Goal: Information Seeking & Learning: Compare options

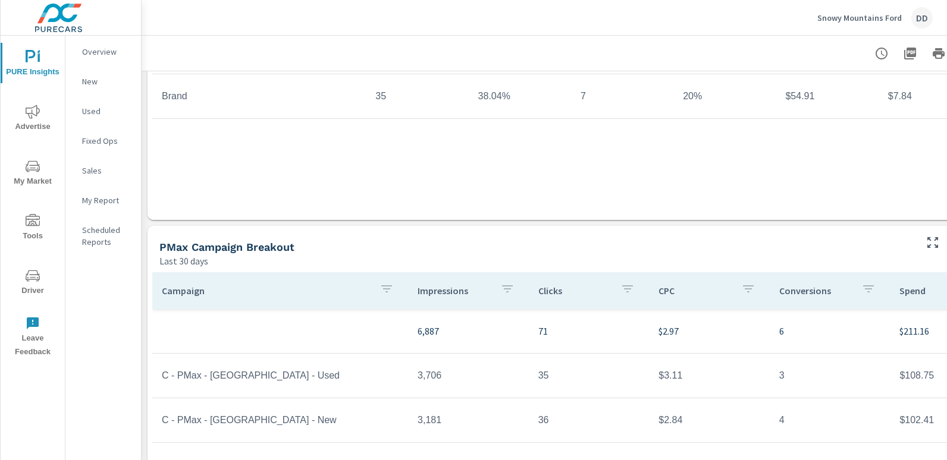
scroll to position [398, 84]
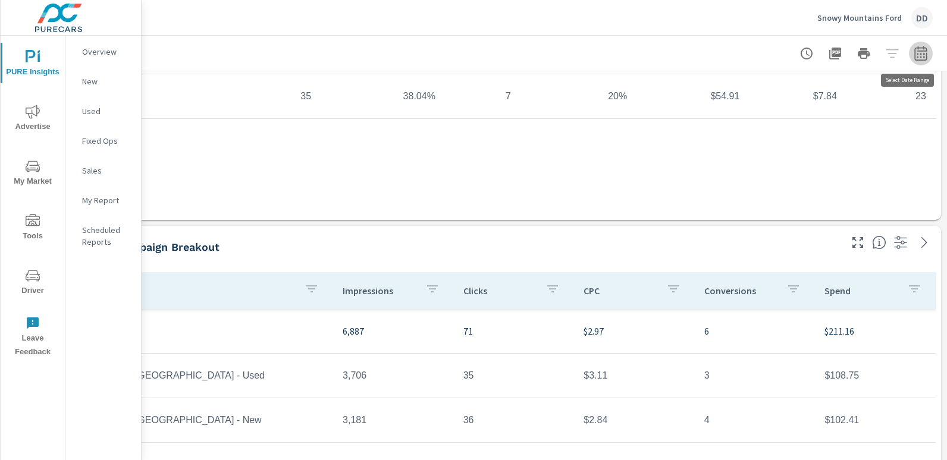
click at [913, 52] on icon "button" at bounding box center [920, 53] width 14 height 14
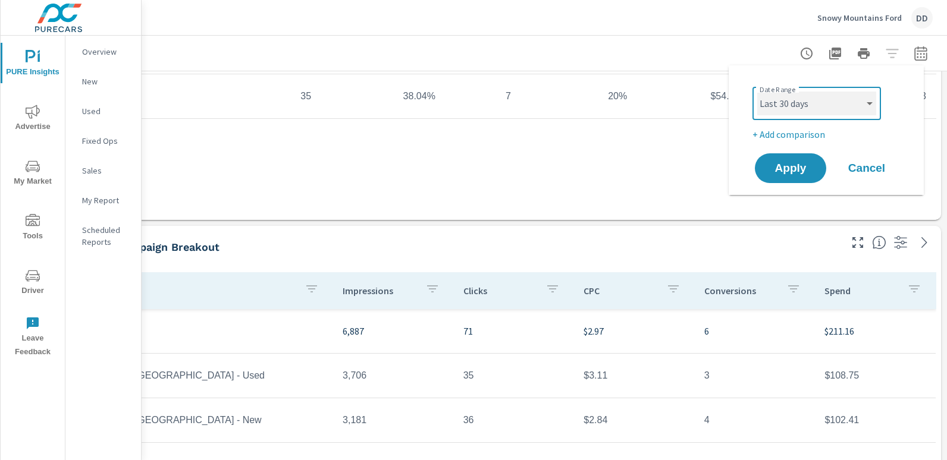
click at [831, 99] on select "Custom [DATE] Last week Last 7 days Last 14 days Last 30 days Last 45 days Last…" at bounding box center [816, 104] width 119 height 24
click at [757, 92] on select "Custom [DATE] Last week Last 7 days Last 14 days Last 30 days Last 45 days Last…" at bounding box center [816, 104] width 119 height 24
select select "Month to date"
click at [768, 127] on p "+ Add comparison" at bounding box center [828, 134] width 152 height 14
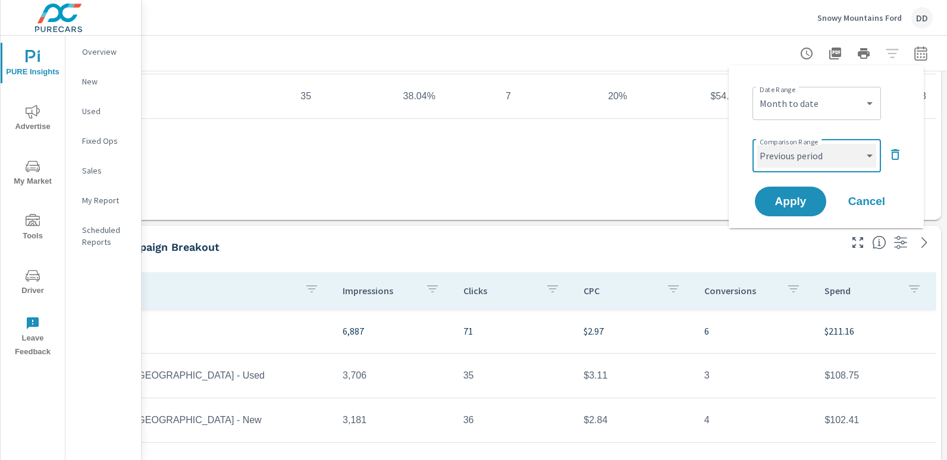
click at [780, 164] on select "Custom Previous period Previous month Previous year" at bounding box center [816, 156] width 119 height 24
click at [757, 144] on select "Custom Previous period Previous month Previous year" at bounding box center [816, 156] width 119 height 24
select select "custom"
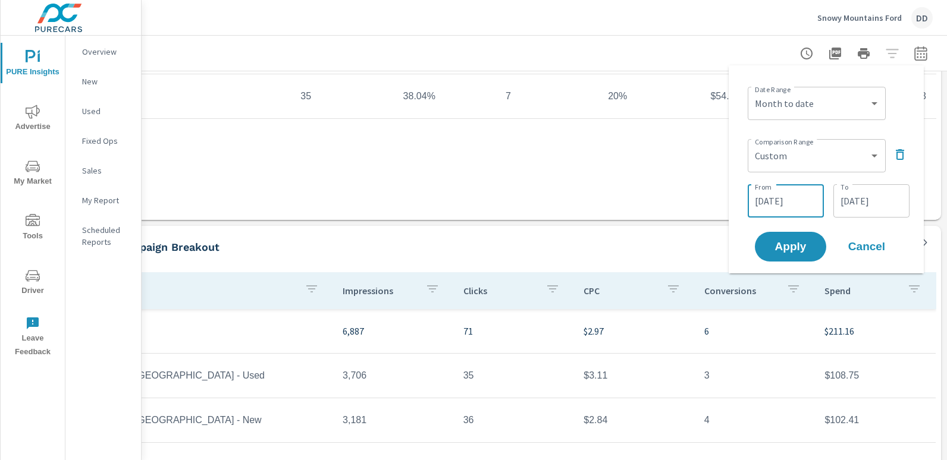
click at [780, 207] on input "[DATE]" at bounding box center [785, 201] width 67 height 24
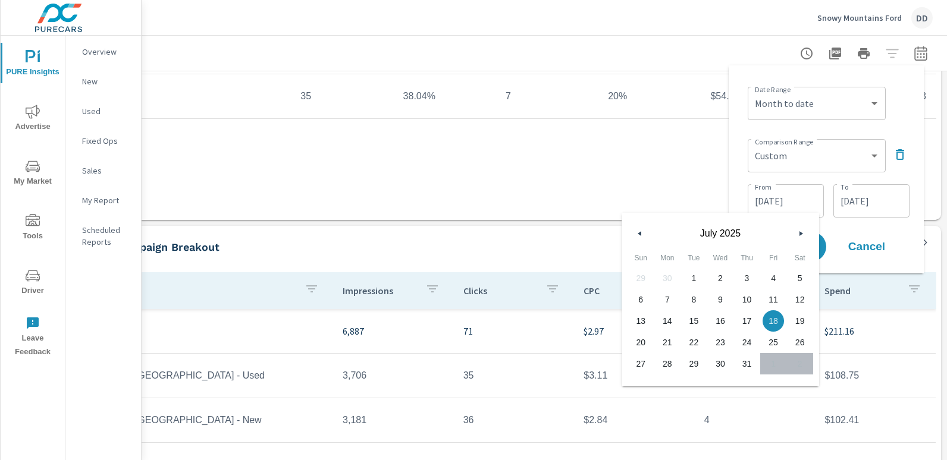
click at [696, 268] on button "1" at bounding box center [693, 278] width 27 height 21
type input "[DATE]"
click at [851, 206] on input "[DATE]" at bounding box center [871, 201] width 67 height 24
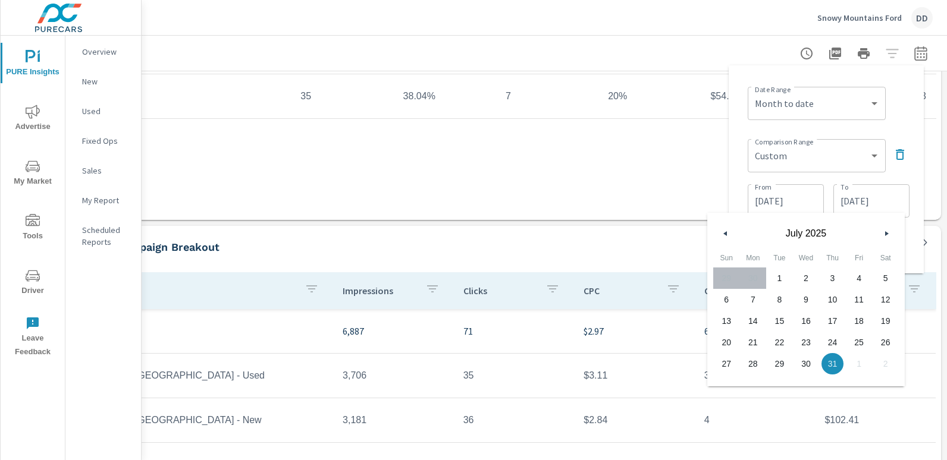
click at [753, 321] on span "14" at bounding box center [753, 320] width 27 height 15
type input "[DATE]"
click at [897, 115] on div "Date Range Custom [DATE] Last week Last 7 days Last 14 days Last 30 days Last 4…" at bounding box center [828, 102] width 162 height 40
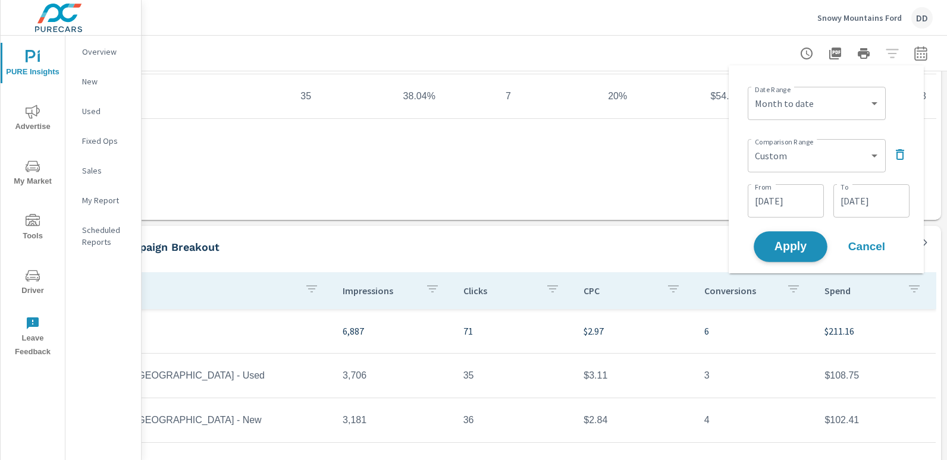
click at [800, 245] on span "Apply" at bounding box center [790, 246] width 49 height 11
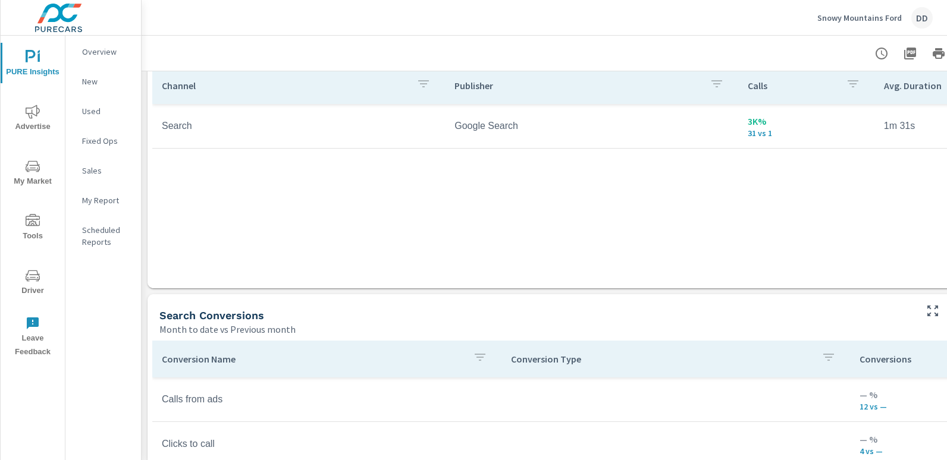
scroll to position [284, 0]
